Goal: Book appointment/travel/reservation

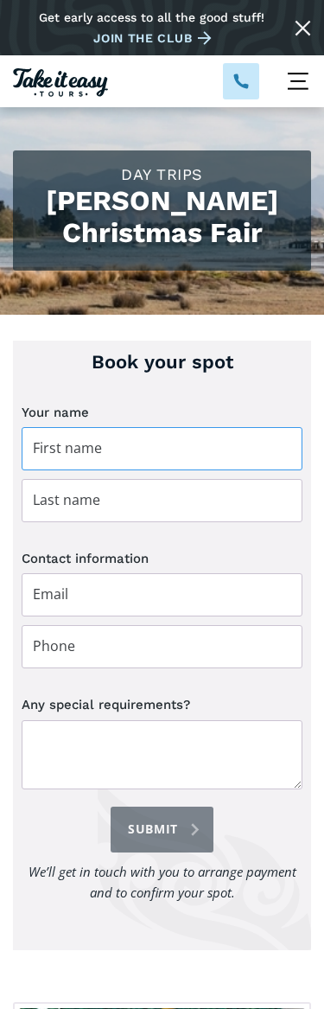
click at [147, 463] on input "Day trip booking" at bounding box center [162, 448] width 281 height 43
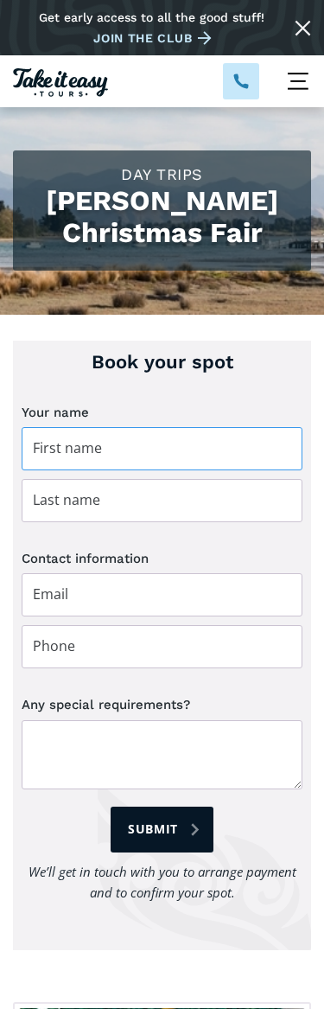
click at [133, 457] on input "Day trip booking" at bounding box center [162, 448] width 281 height 43
type input "Maria"
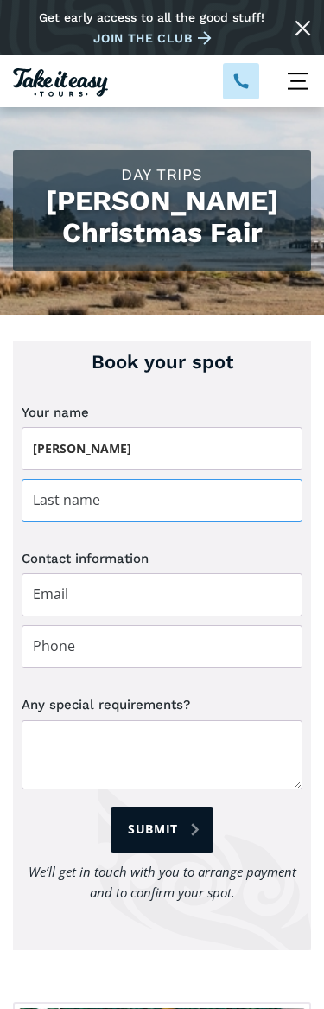
click at [163, 501] on input "Day trip booking" at bounding box center [162, 500] width 281 height 43
type input "Thompson"
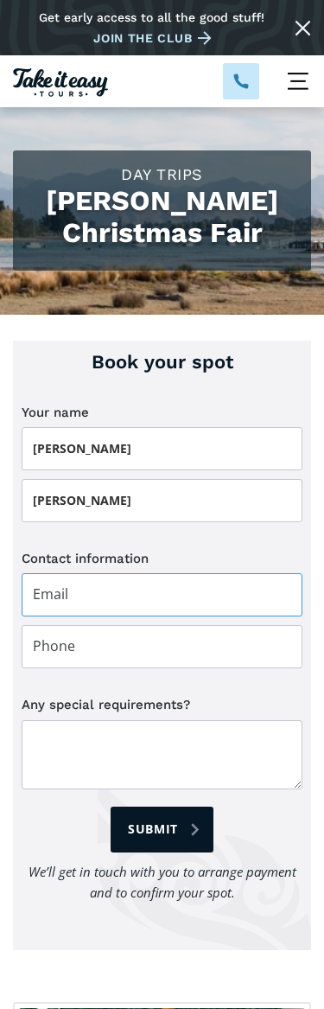
click at [131, 600] on input "Day trip booking" at bounding box center [162, 594] width 281 height 43
type input "[EMAIL_ADDRESS][DOMAIN_NAME]"
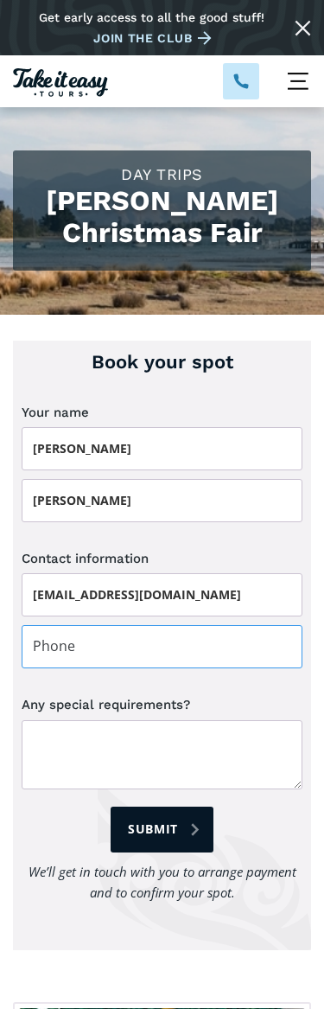
click at [110, 653] on input "Day trip booking" at bounding box center [162, 646] width 281 height 43
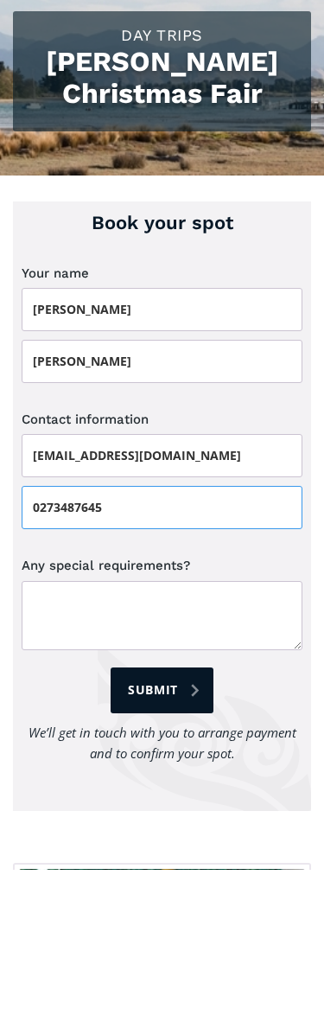
type input "0273487645"
click at [182, 807] on input "Submit" at bounding box center [162, 830] width 103 height 46
type input "Please wait..."
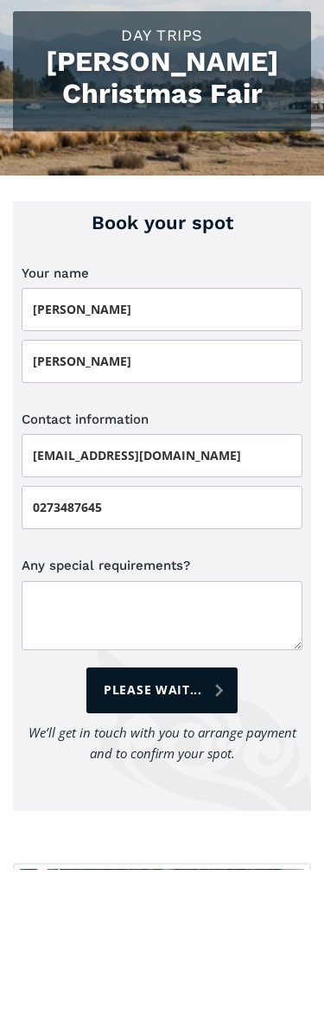
scroll to position [139, 0]
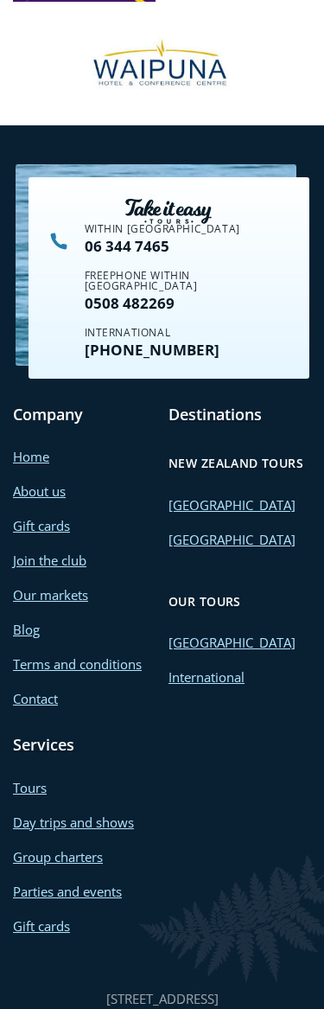
scroll to position [2097, 0]
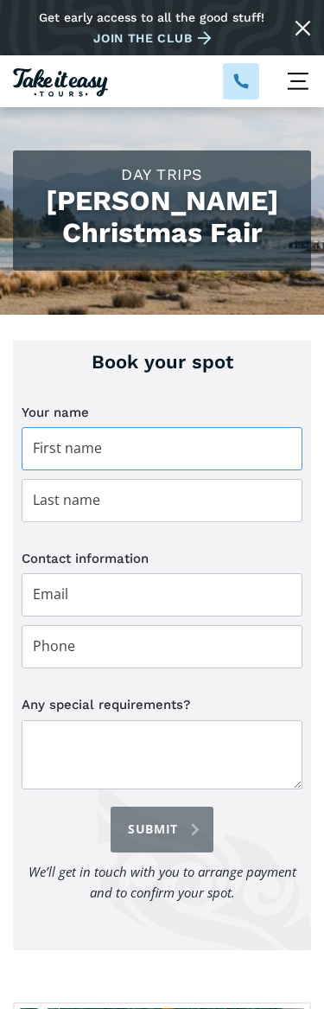
click at [101, 458] on input "Day trip booking" at bounding box center [162, 448] width 281 height 43
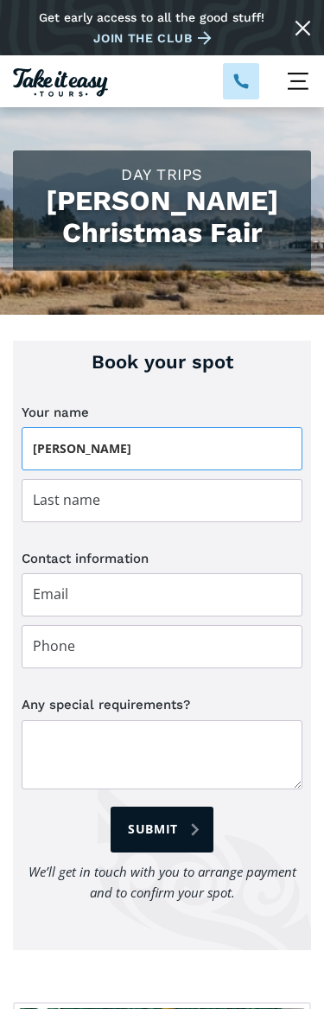
type input "[PERSON_NAME]"
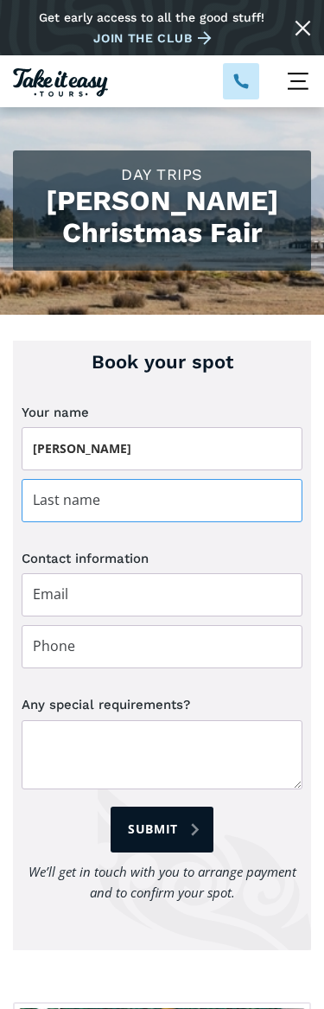
click at [93, 511] on input "Day trip booking" at bounding box center [162, 500] width 281 height 43
type input "Calver"
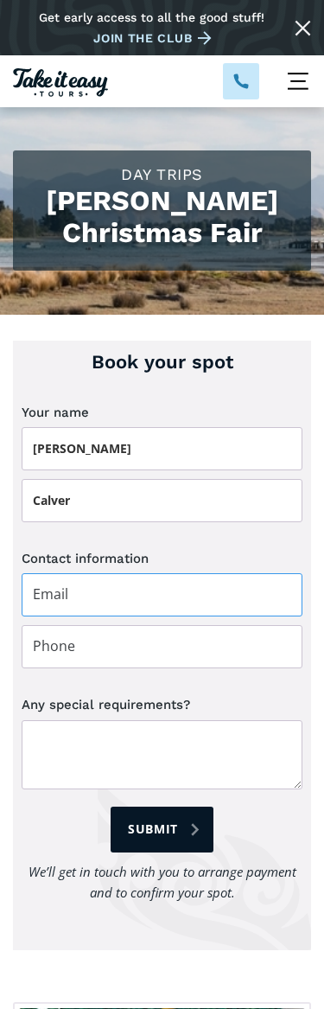
click at [85, 596] on input "Day trip booking" at bounding box center [162, 594] width 281 height 43
type input "winniewitch@windowslive.com"
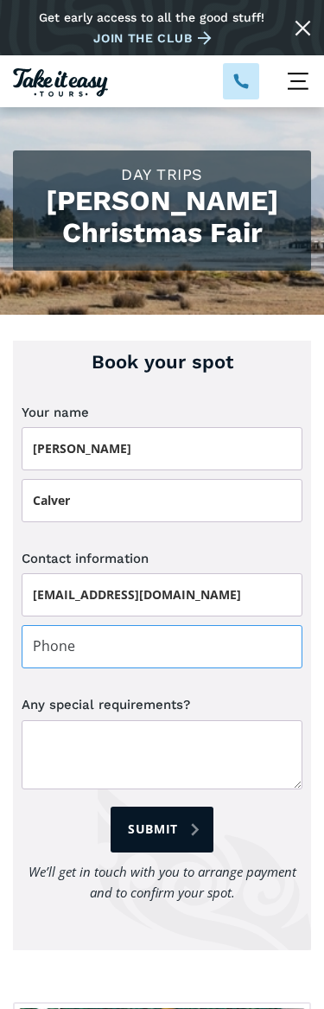
click at [115, 656] on input "Day trip booking" at bounding box center [162, 646] width 281 height 43
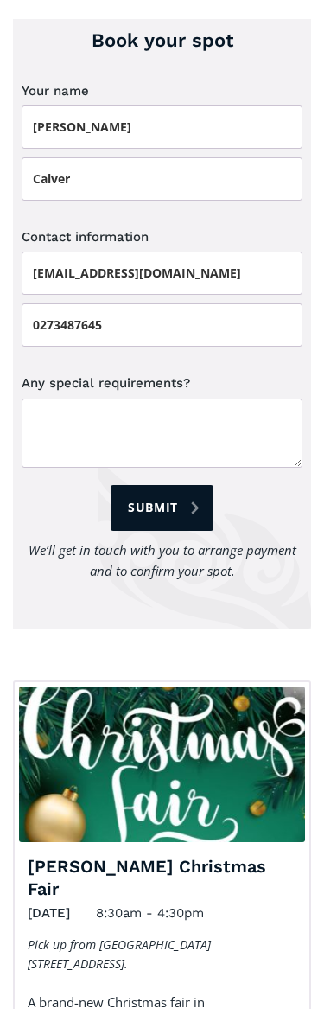
scroll to position [318, 0]
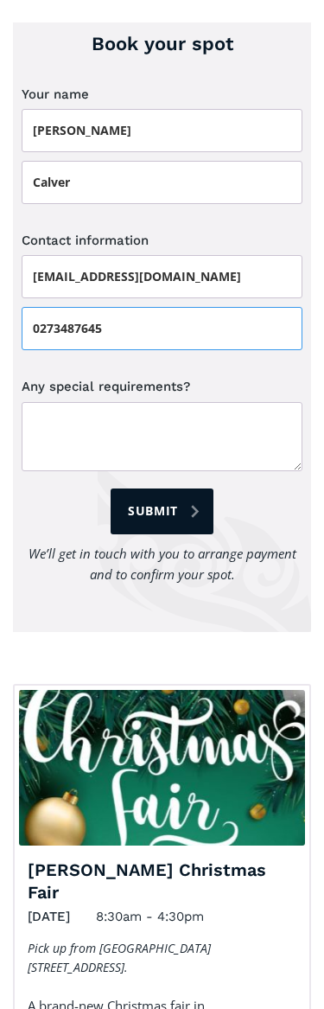
type input "0273487645"
click at [171, 501] on input "Submit" at bounding box center [162, 512] width 103 height 46
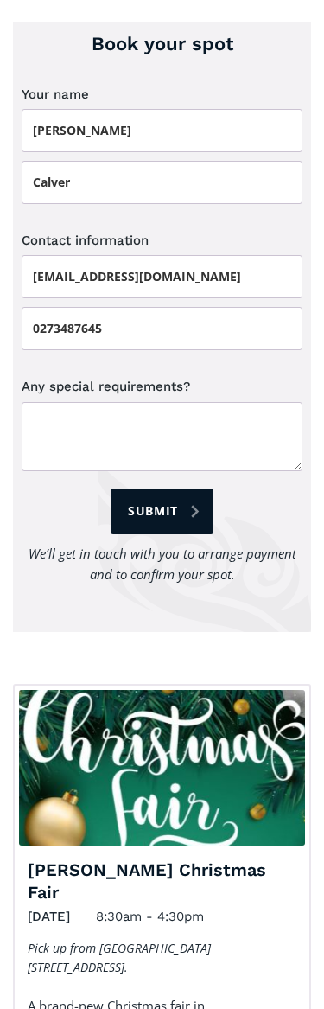
type input "Please wait..."
